Goal: Complete application form

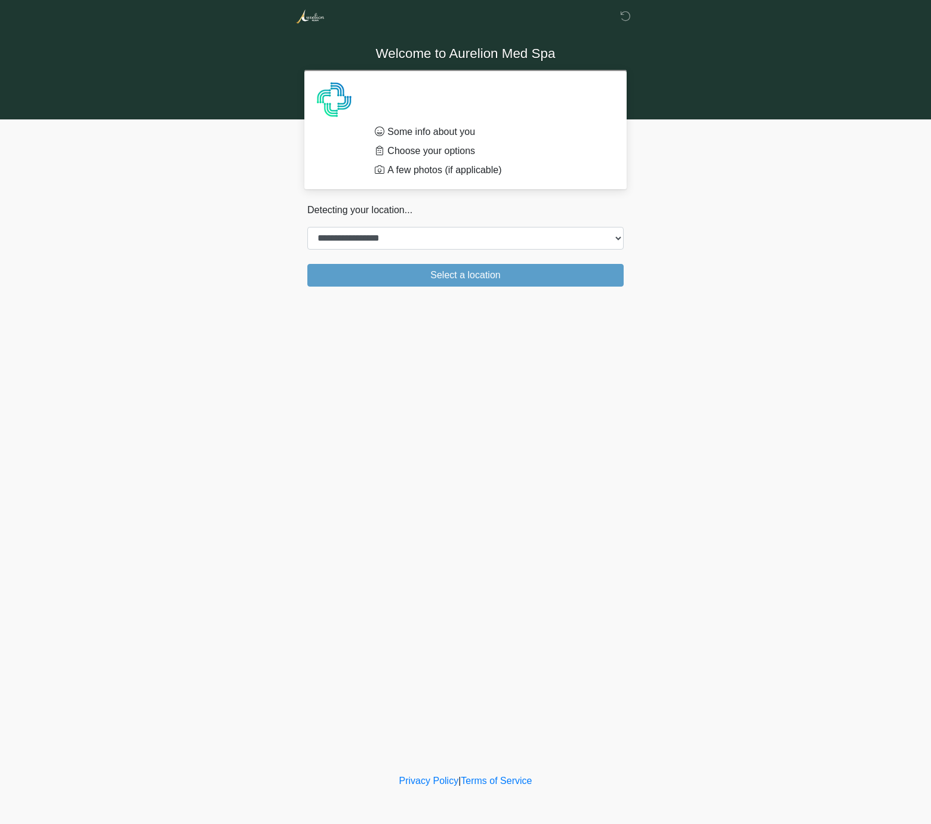
select select "**"
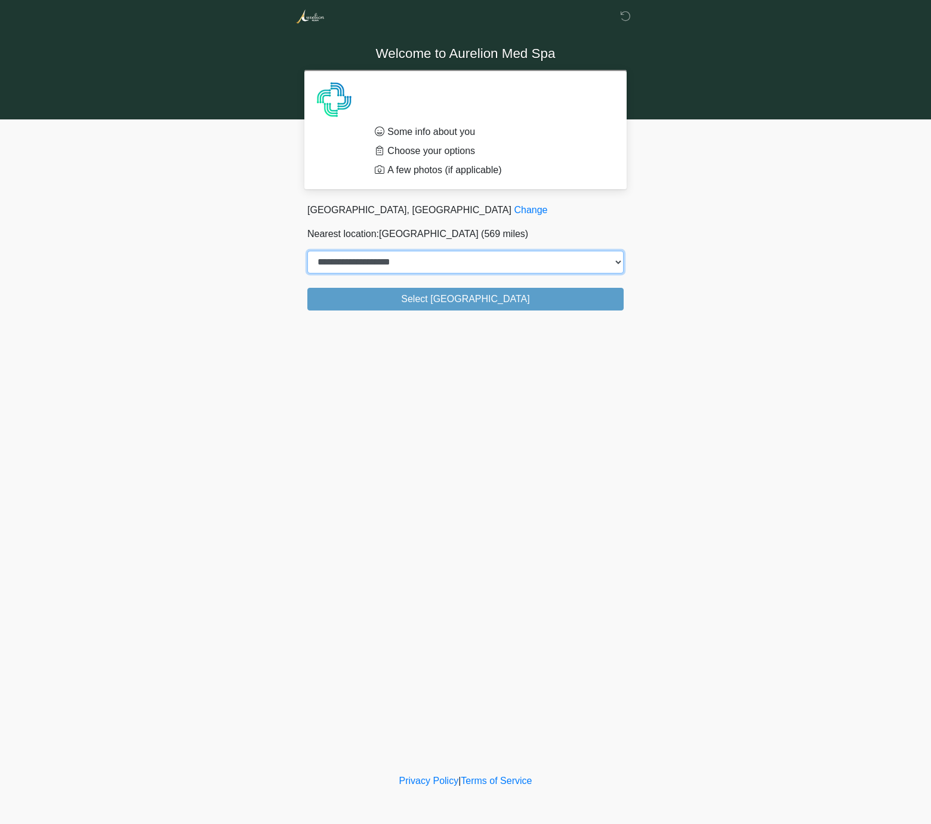
click at [522, 269] on select "**********" at bounding box center [465, 262] width 316 height 23
click at [738, 229] on body "**********" at bounding box center [465, 412] width 931 height 824
